Goal: Task Accomplishment & Management: Manage account settings

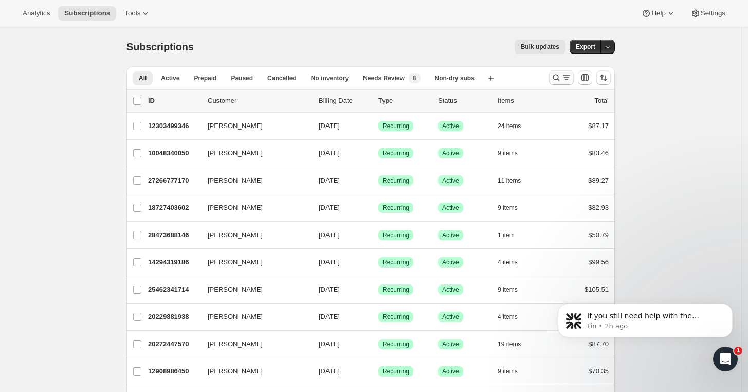
click at [556, 76] on icon "Search and filter results" at bounding box center [556, 78] width 7 height 7
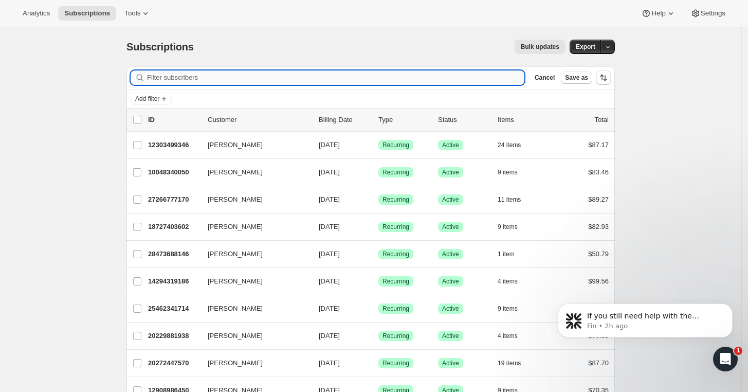
paste input "[EMAIL_ADDRESS][DOMAIN_NAME]"
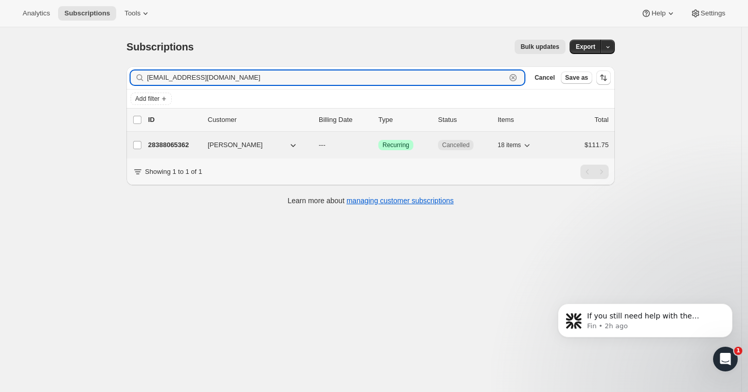
type input "[EMAIL_ADDRESS][DOMAIN_NAME]"
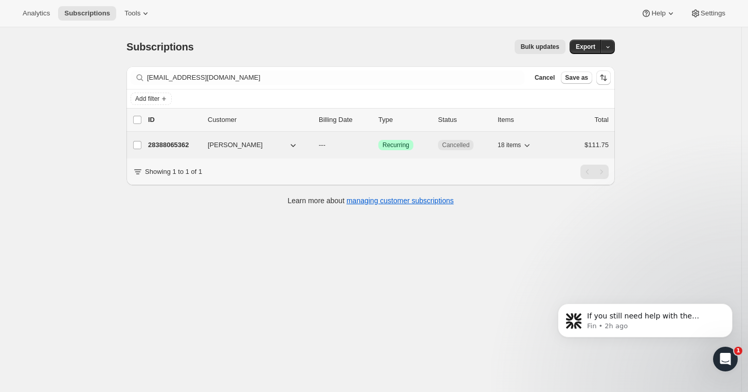
click at [178, 144] on p "28388065362" at bounding box center [173, 145] width 51 height 10
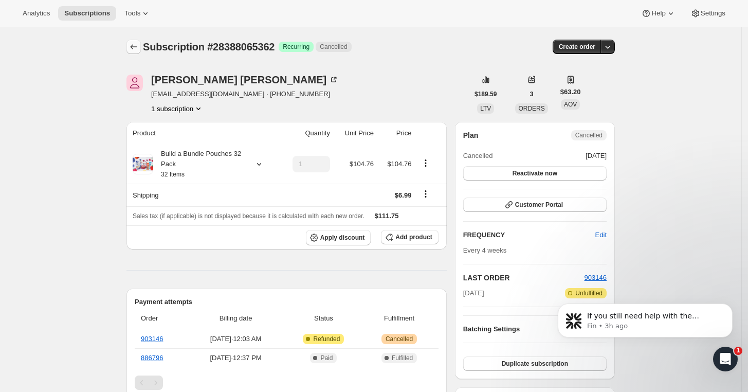
click at [132, 44] on icon "Subscriptions" at bounding box center [134, 47] width 10 height 10
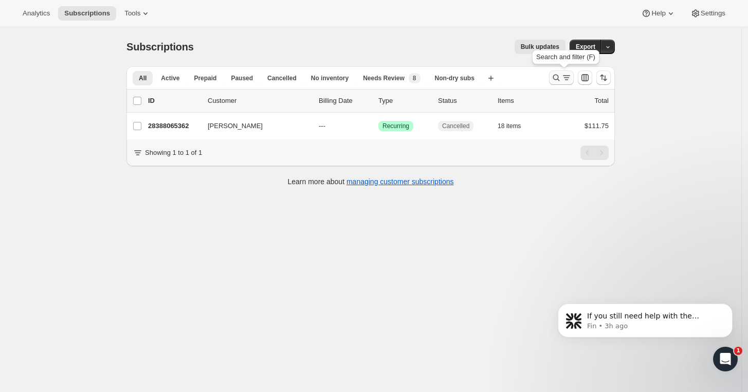
click at [558, 80] on icon "Search and filter results" at bounding box center [556, 78] width 10 height 10
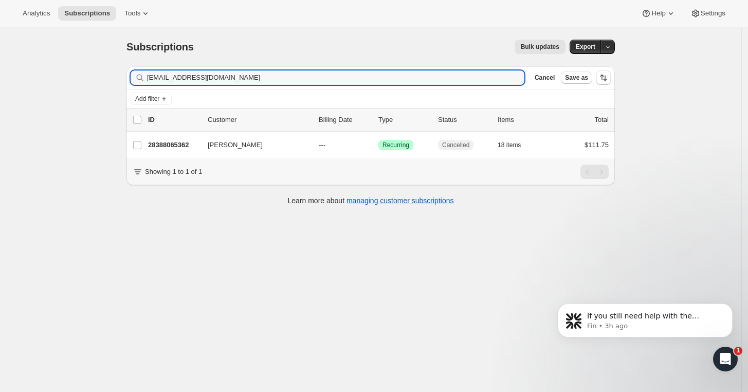
drag, startPoint x: 248, startPoint y: 76, endPoint x: 109, endPoint y: 73, distance: 139.4
click at [109, 73] on div "Subscriptions. This page is ready Subscriptions Bulk updates More actions Bulk …" at bounding box center [371, 223] width 742 height 392
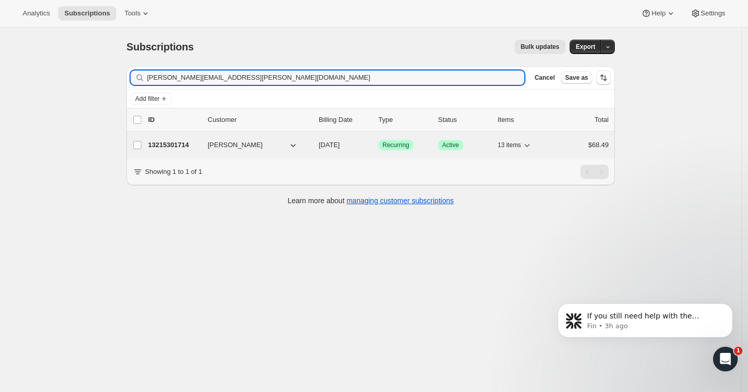
type input "[PERSON_NAME][EMAIL_ADDRESS][PERSON_NAME][DOMAIN_NAME]"
click at [168, 143] on p "13215301714" at bounding box center [173, 145] width 51 height 10
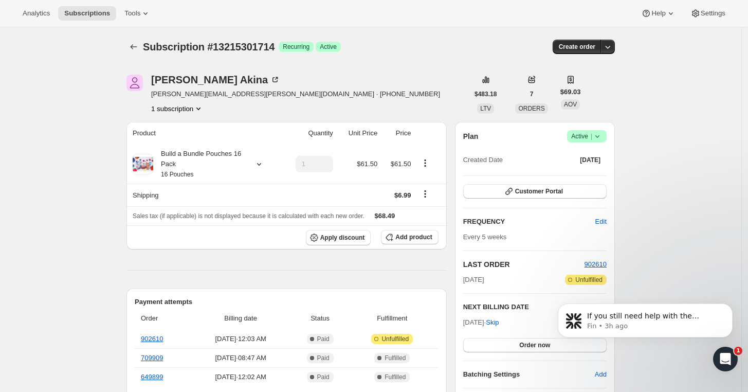
click at [601, 139] on icon at bounding box center [597, 136] width 10 height 10
click at [601, 170] on span "Cancel subscription" at bounding box center [591, 174] width 58 height 8
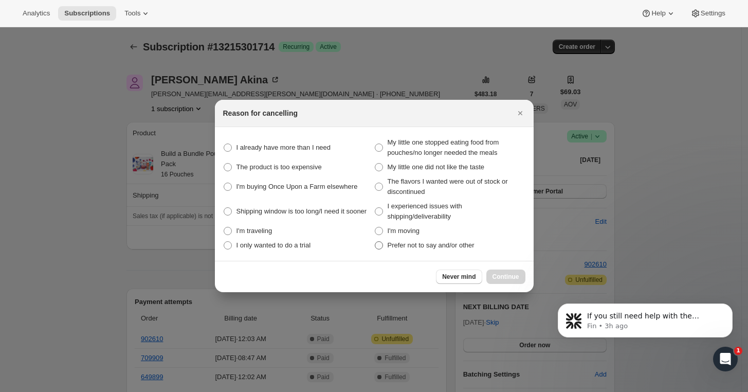
click at [383, 248] on label "Prefer not to say and/or other" at bounding box center [449, 245] width 151 height 14
click at [375, 242] on other "Prefer not to say and/or other" at bounding box center [375, 241] width 1 height 1
radio other "true"
click at [512, 277] on span "Continue" at bounding box center [506, 277] width 27 height 8
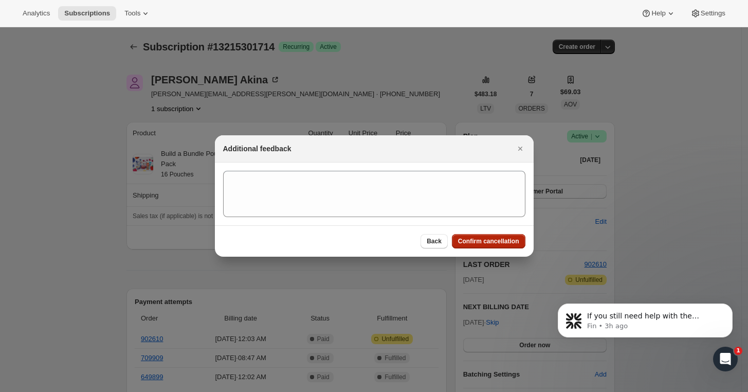
click at [491, 244] on span "Confirm cancellation" at bounding box center [488, 241] width 61 height 8
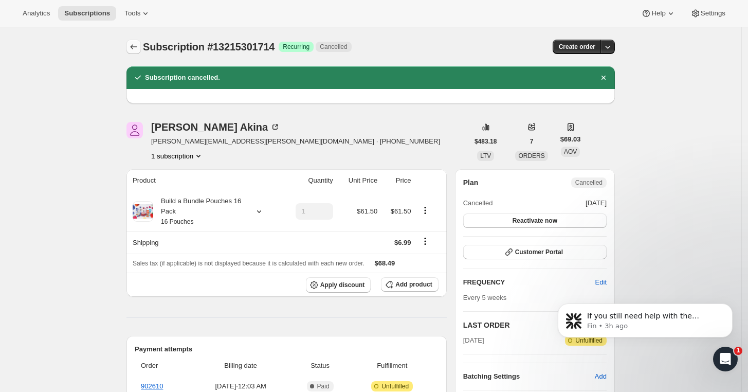
click at [135, 47] on icon "Subscriptions" at bounding box center [134, 46] width 7 height 5
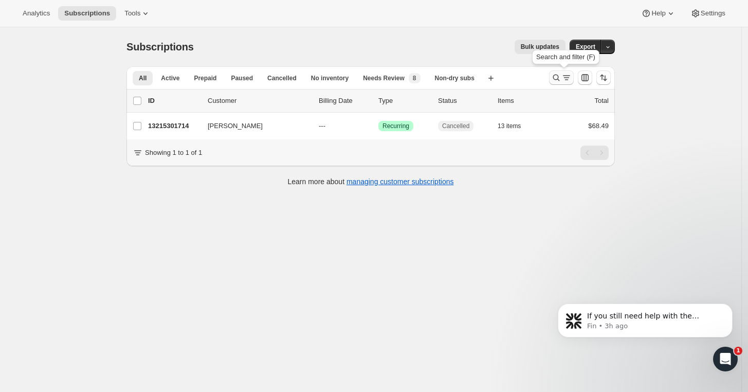
click at [558, 77] on icon "Search and filter results" at bounding box center [556, 78] width 10 height 10
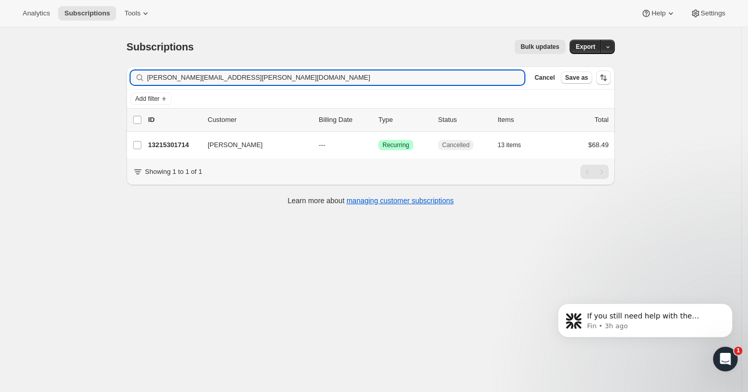
drag, startPoint x: 251, startPoint y: 79, endPoint x: 139, endPoint y: 80, distance: 112.1
click at [139, 79] on div "[PERSON_NAME][EMAIL_ADDRESS][PERSON_NAME][DOMAIN_NAME] Clear" at bounding box center [328, 77] width 394 height 14
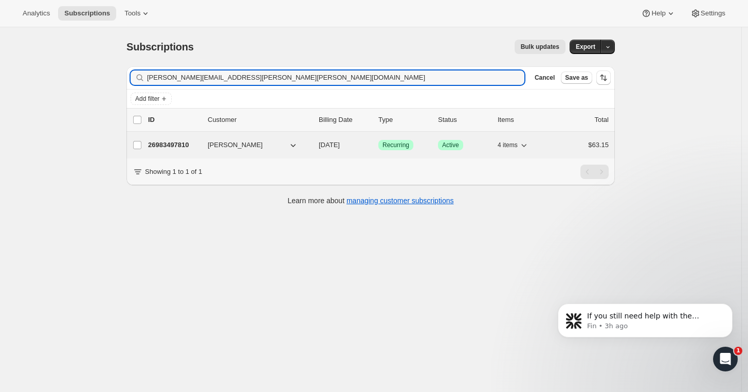
type input "[PERSON_NAME][EMAIL_ADDRESS][PERSON_NAME][PERSON_NAME][DOMAIN_NAME]"
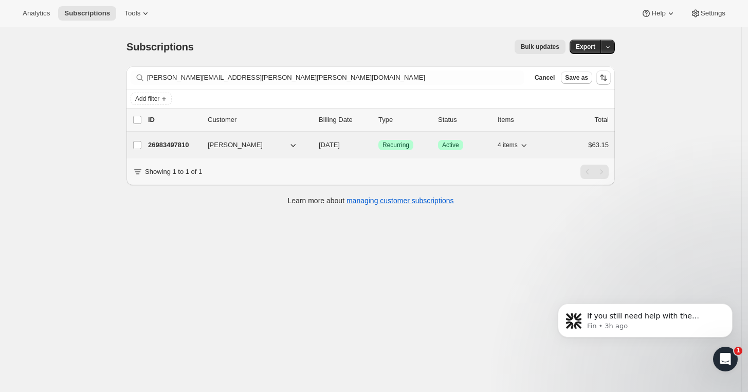
click at [169, 146] on p "26983497810" at bounding box center [173, 145] width 51 height 10
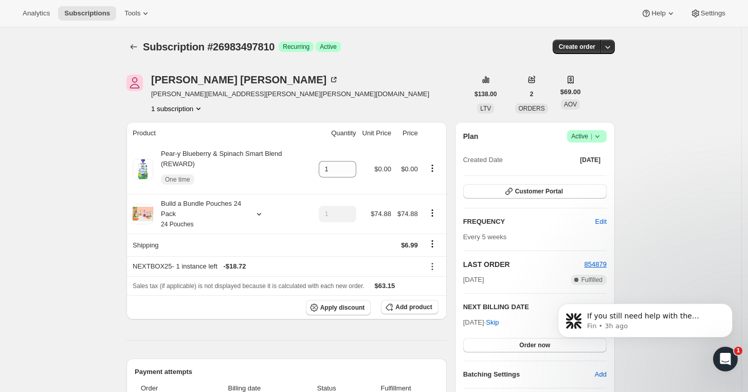
scroll to position [228, 0]
